Goal: Book appointment/travel/reservation

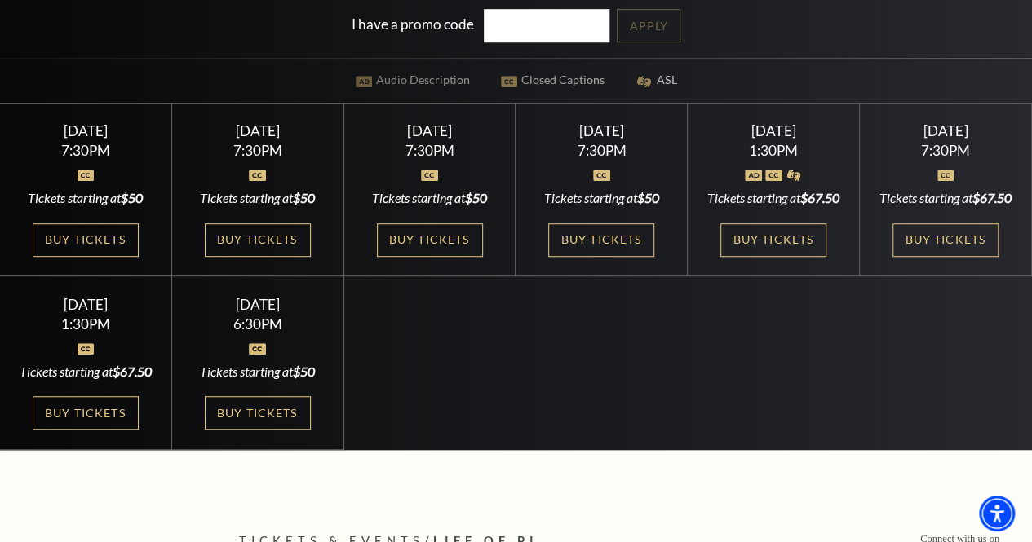
scroll to position [431, 0]
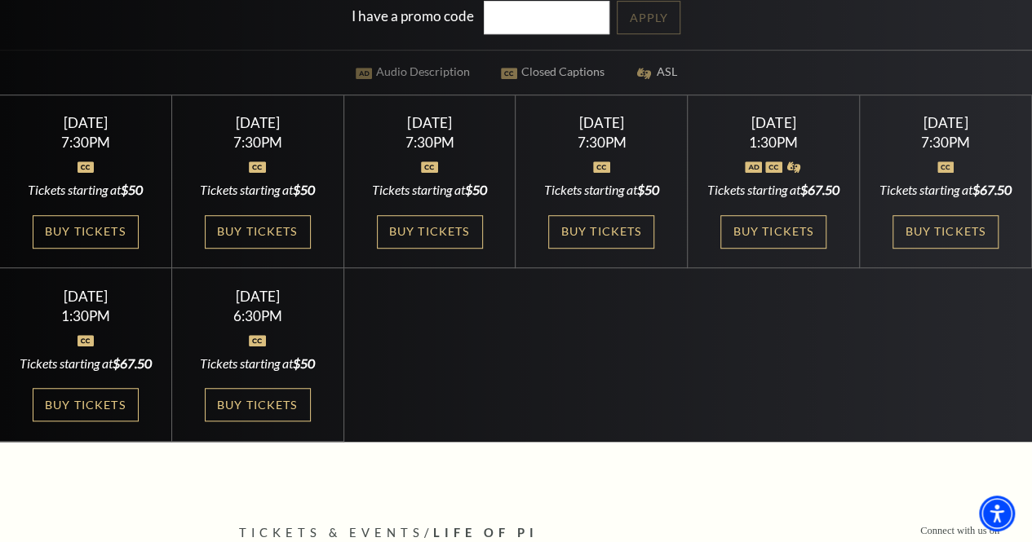
click at [64, 131] on div "[DATE]" at bounding box center [86, 122] width 132 height 17
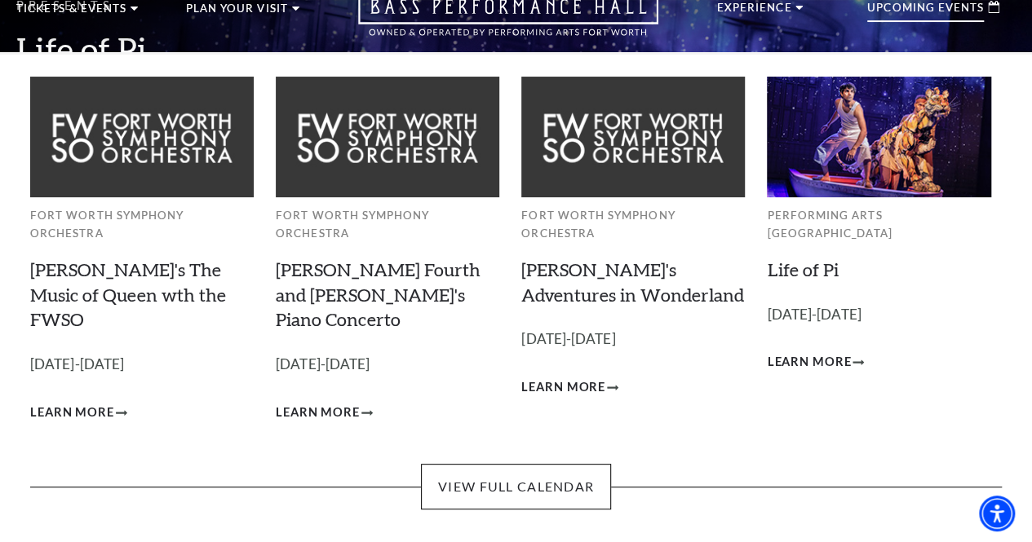
scroll to position [98, 0]
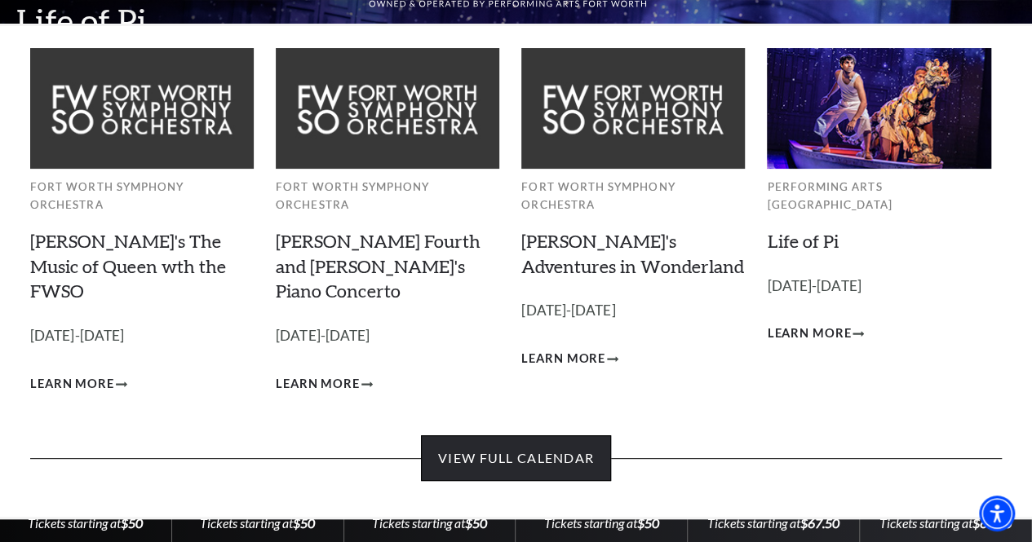
click at [528, 445] on link "View Full Calendar" at bounding box center [516, 458] width 190 height 46
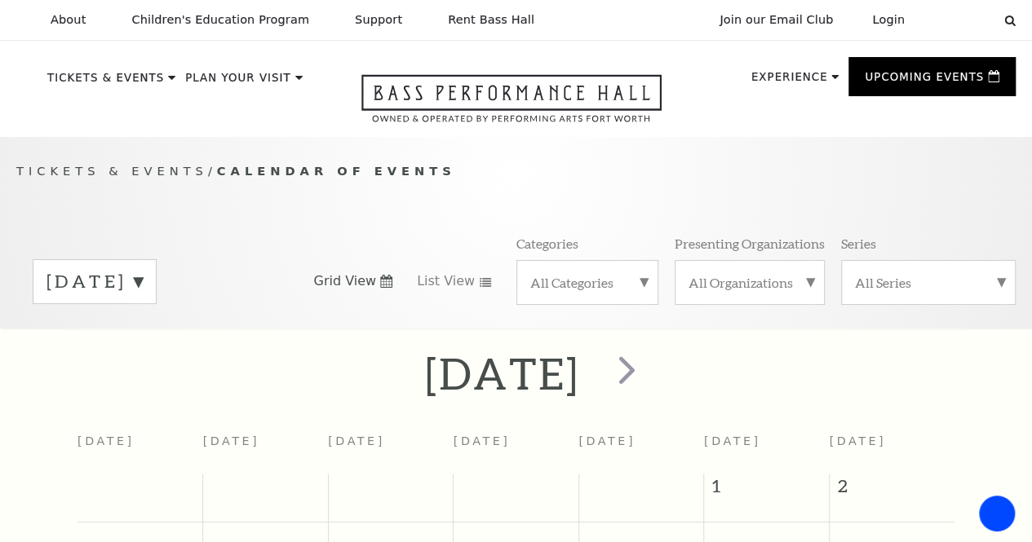
scroll to position [33, 0]
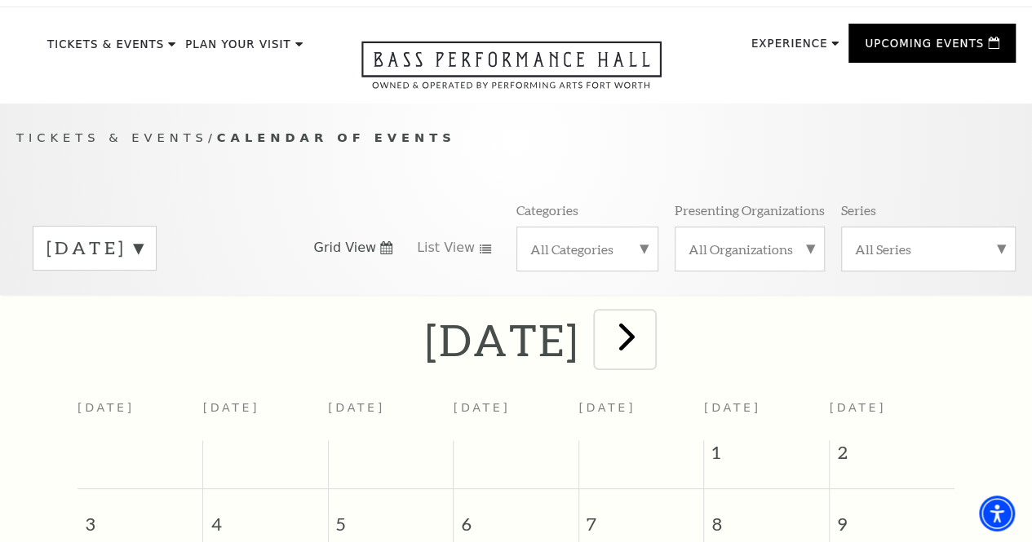
click at [650, 338] on span "next" at bounding box center [626, 336] width 46 height 46
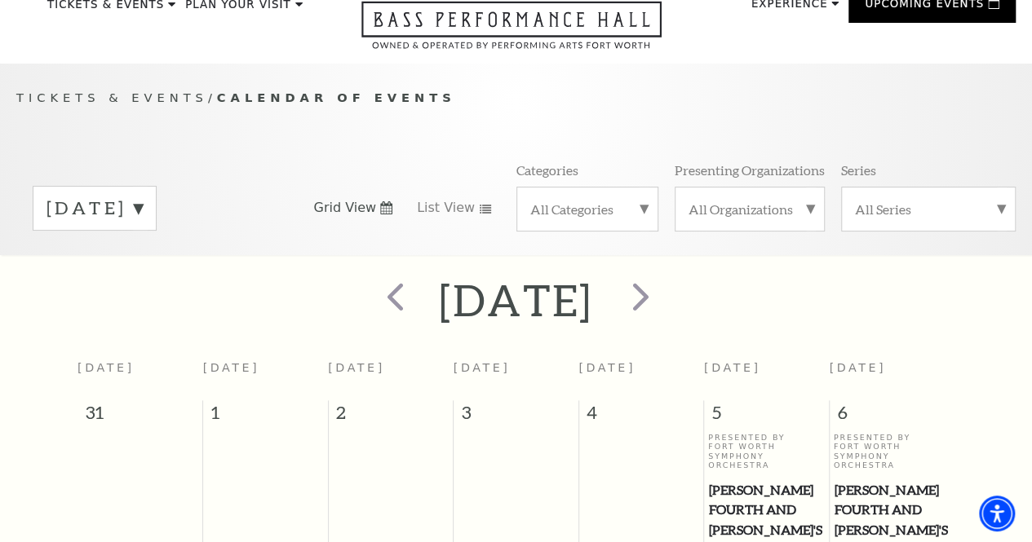
scroll to position [0, 0]
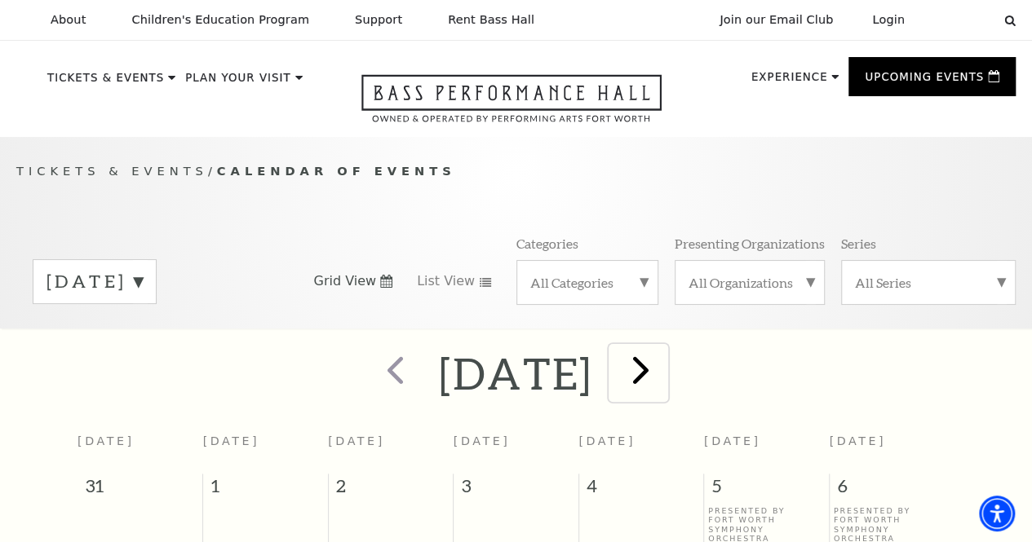
click at [664, 381] on span "next" at bounding box center [640, 370] width 46 height 46
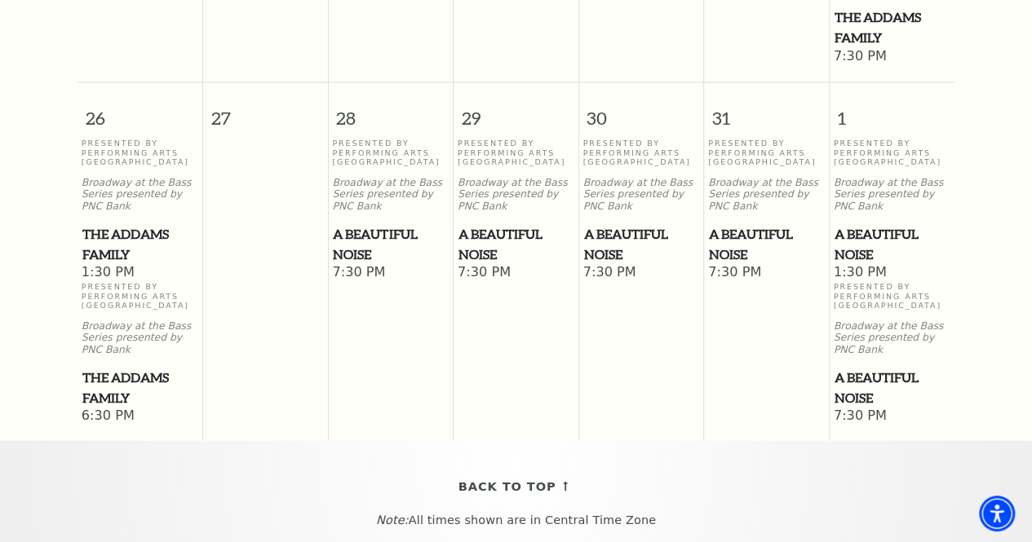
scroll to position [1430, 0]
